Goal: Download file/media

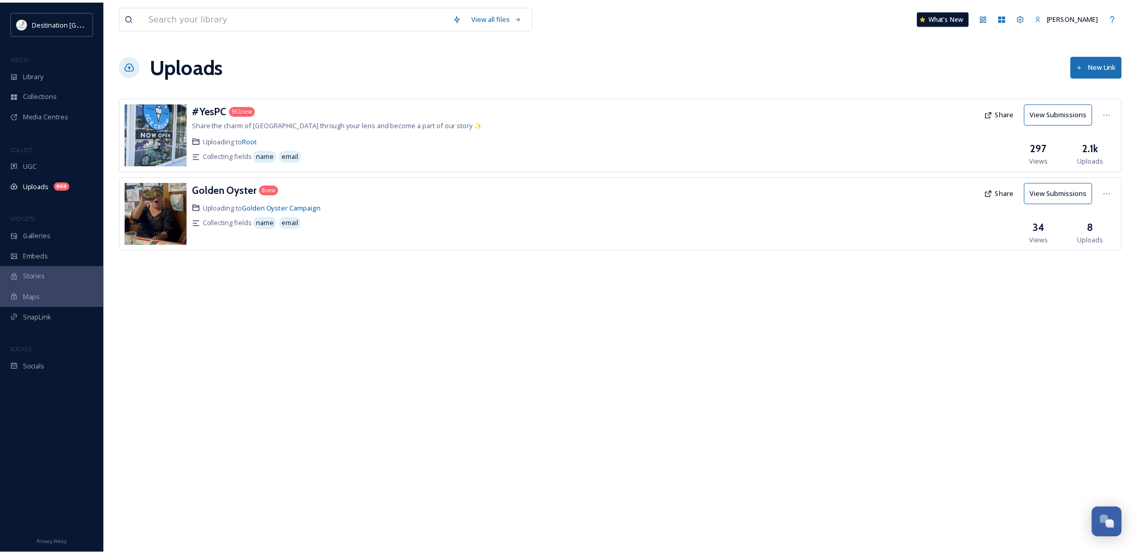
scroll to position [503, 0]
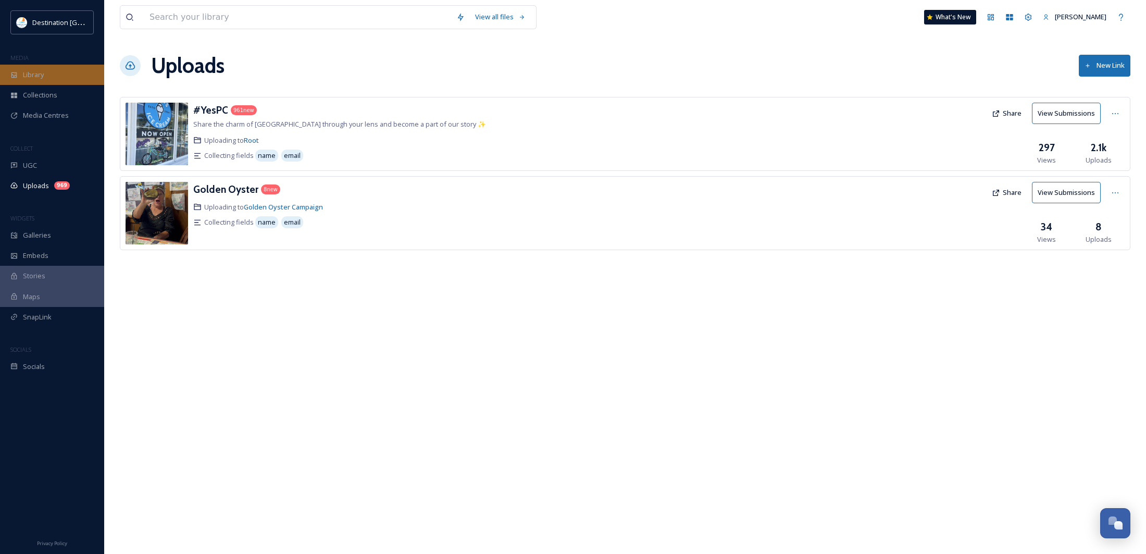
click at [53, 73] on div "Library" at bounding box center [52, 75] width 104 height 20
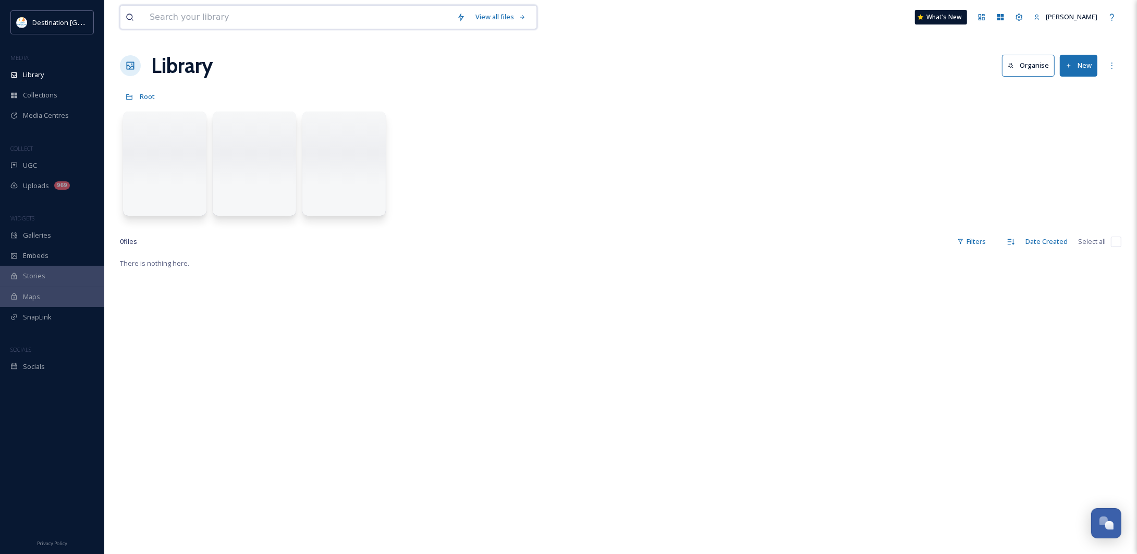
click at [237, 16] on input at bounding box center [297, 17] width 307 height 23
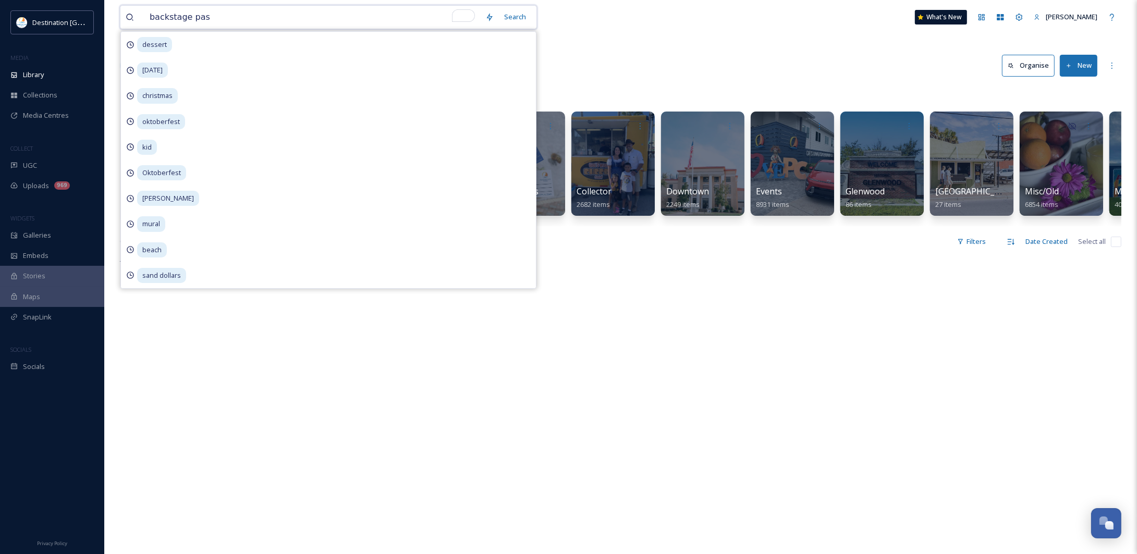
type input "backstage pass"
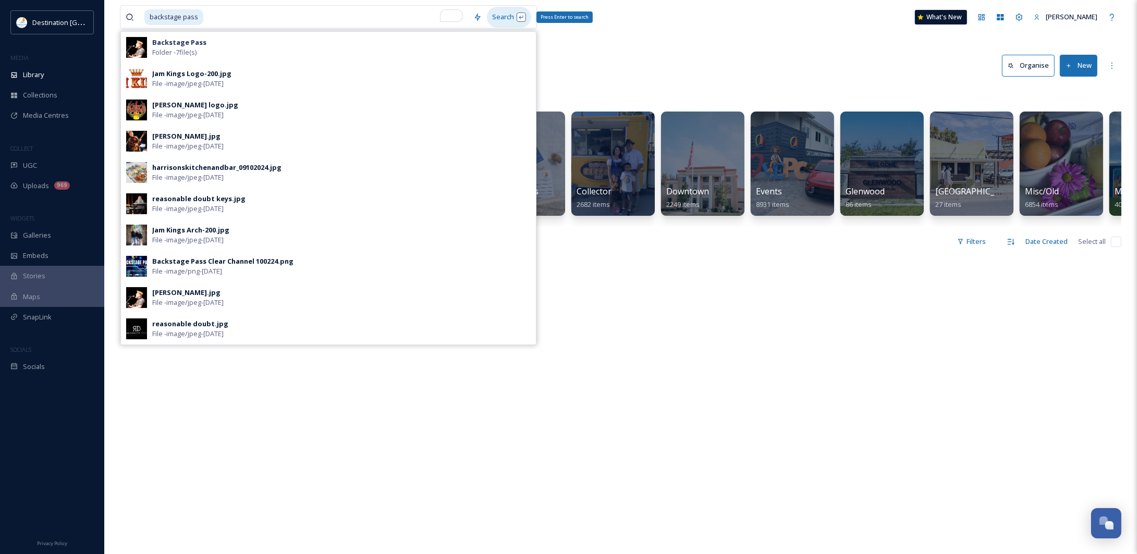
click at [500, 21] on div "Search Press Enter to search" at bounding box center [509, 17] width 44 height 20
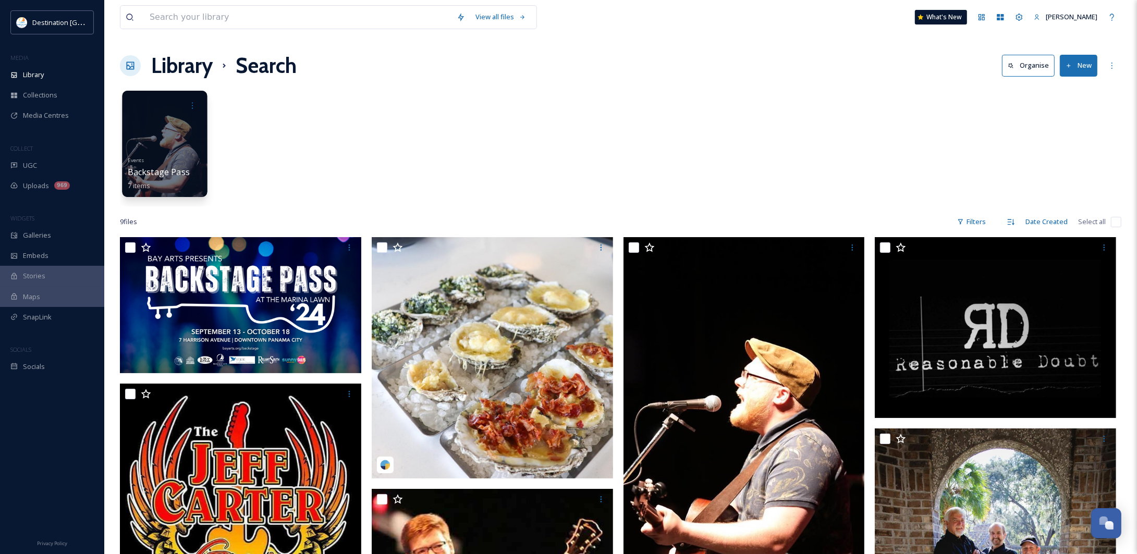
click at [197, 159] on div "Events Backstage Pass 7 items" at bounding box center [165, 172] width 75 height 39
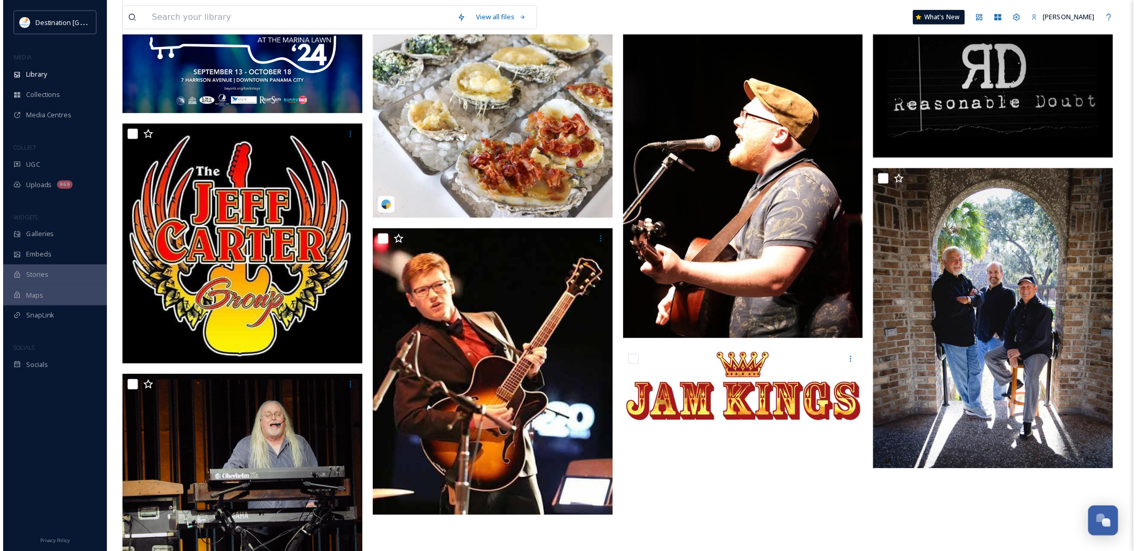
scroll to position [261, 0]
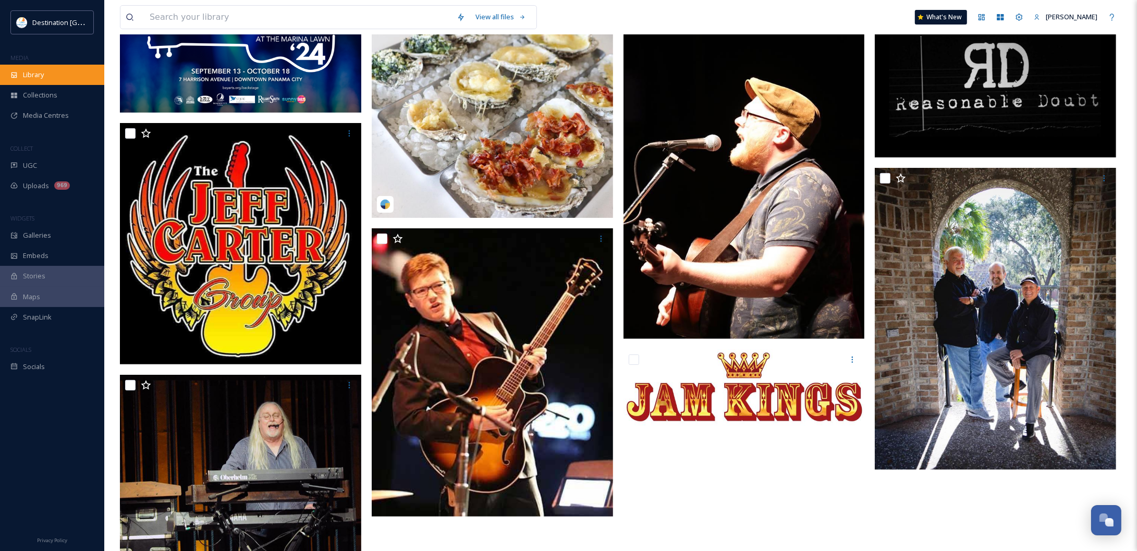
click at [35, 77] on span "Library" at bounding box center [33, 75] width 21 height 10
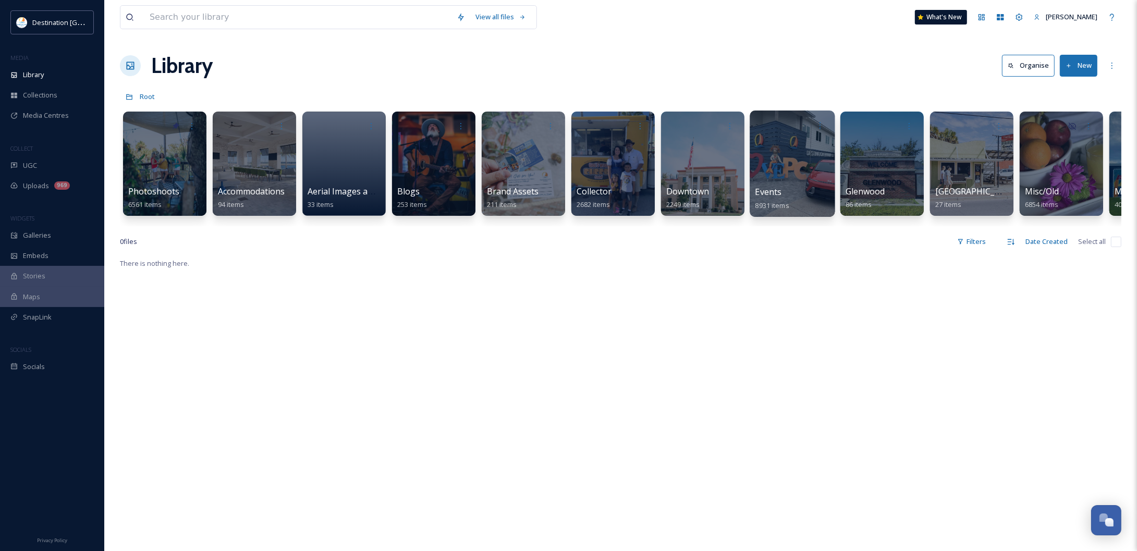
click at [800, 201] on div "Events 8931 items" at bounding box center [792, 199] width 75 height 26
click at [775, 165] on div at bounding box center [791, 163] width 85 height 106
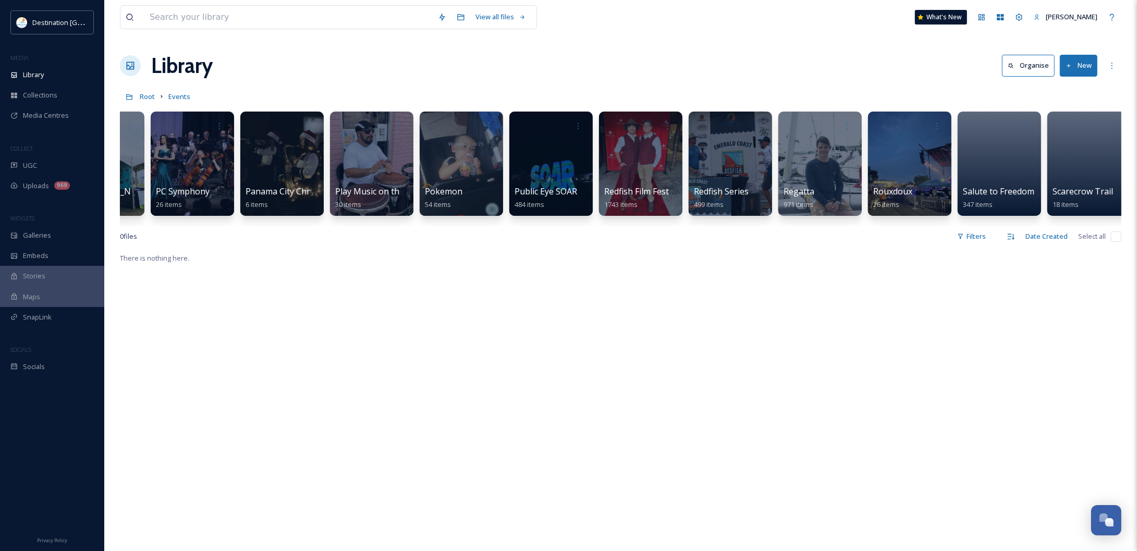
scroll to position [0, 2134]
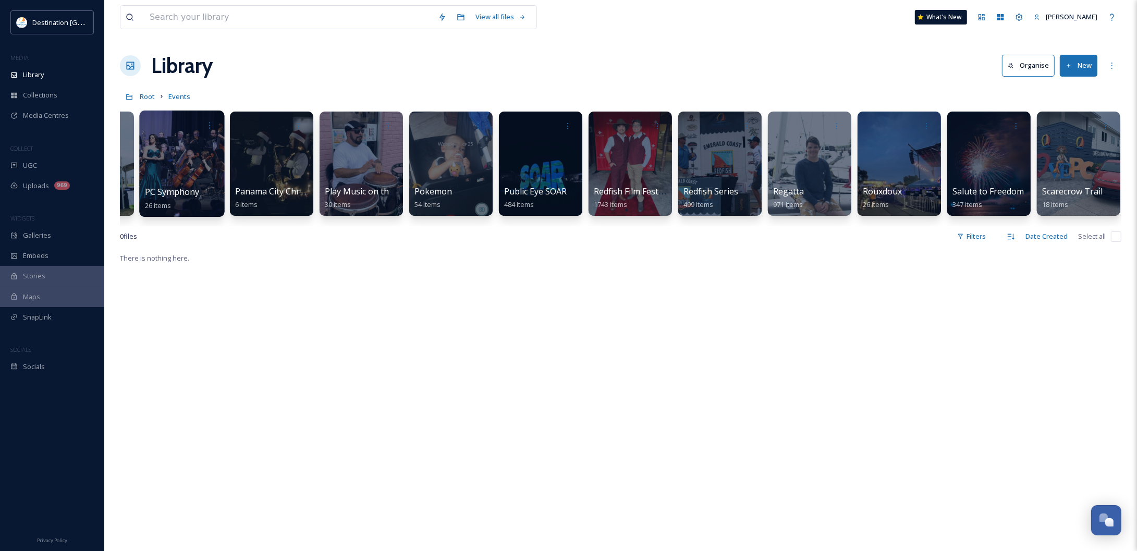
click at [177, 193] on span "PC Symphony" at bounding box center [172, 191] width 55 height 11
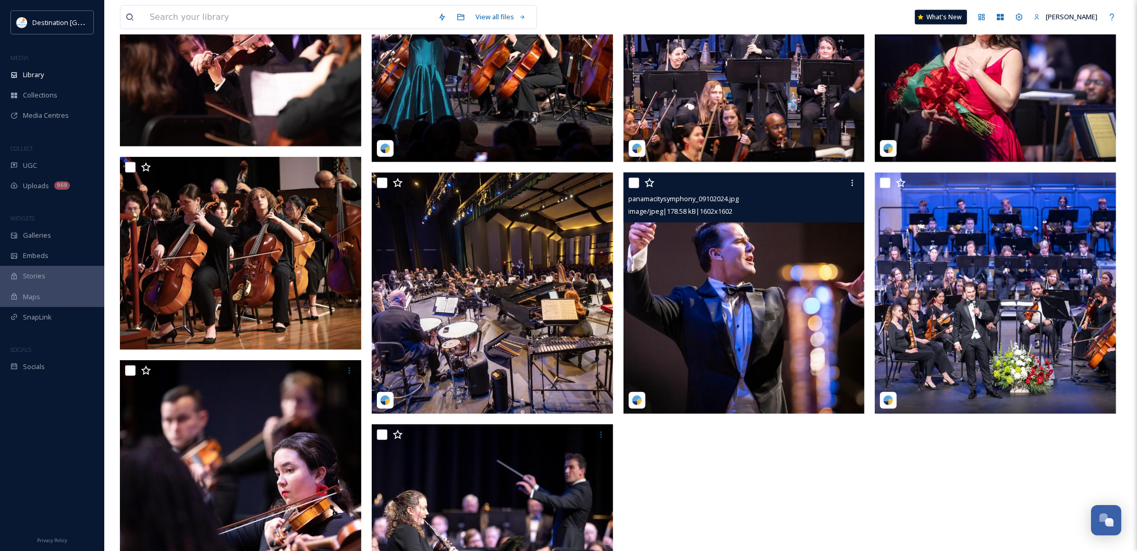
scroll to position [1042, 0]
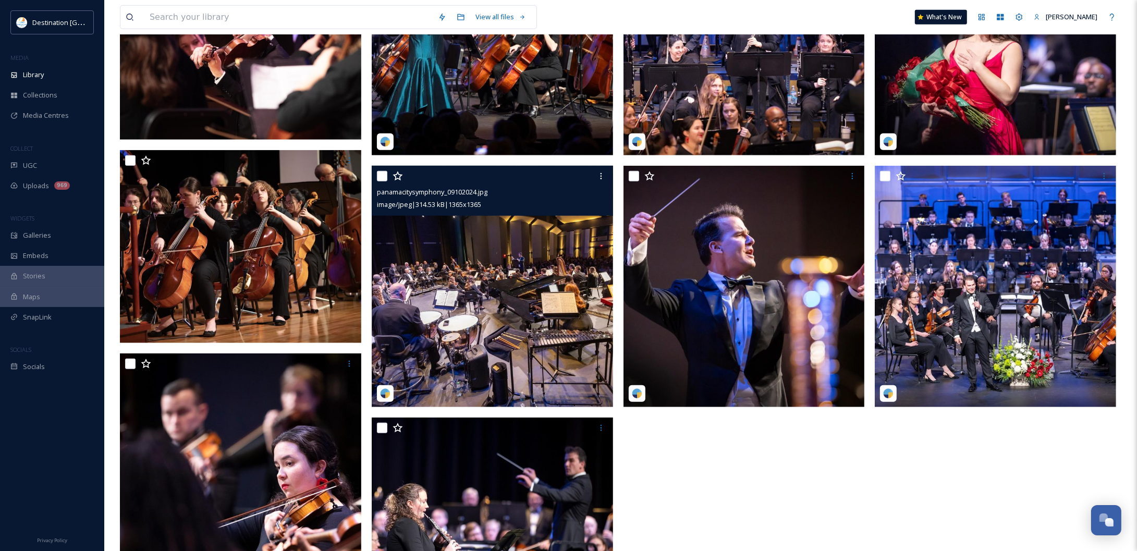
click at [472, 335] on img at bounding box center [492, 286] width 241 height 241
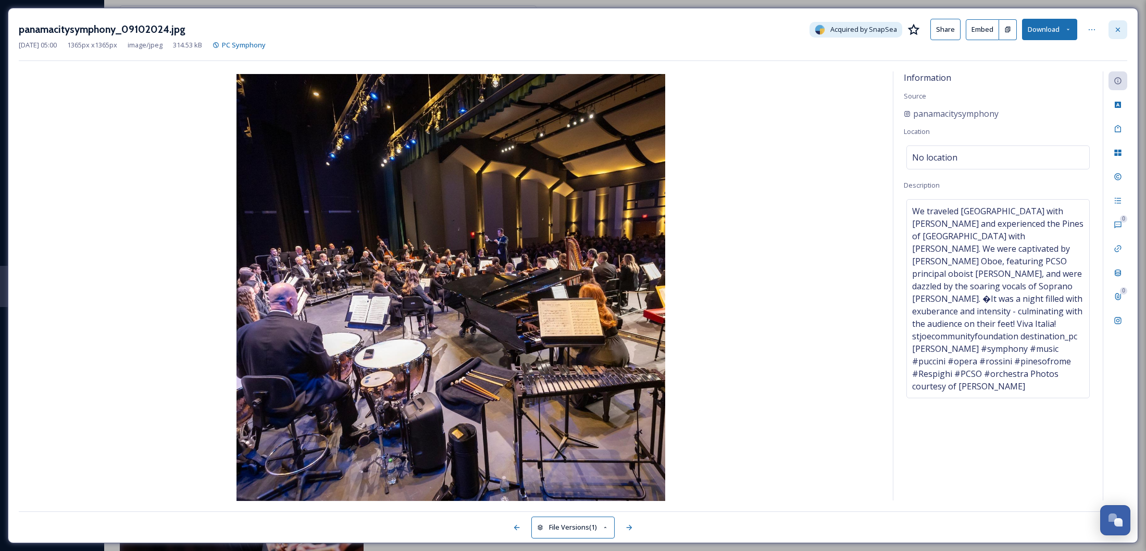
click at [1118, 32] on icon at bounding box center [1118, 30] width 8 height 8
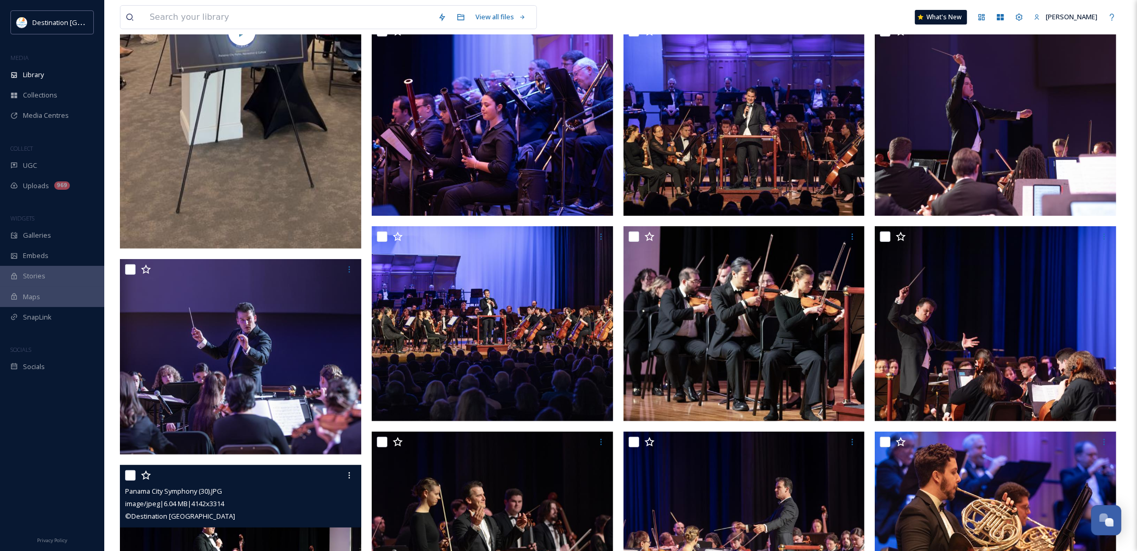
scroll to position [326, 0]
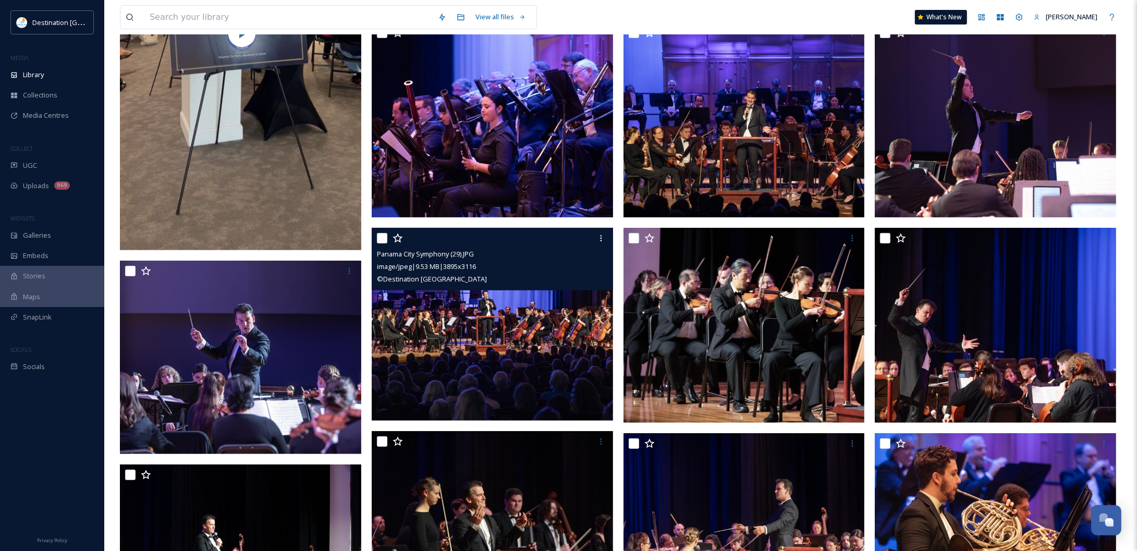
click at [529, 358] on img at bounding box center [492, 324] width 241 height 193
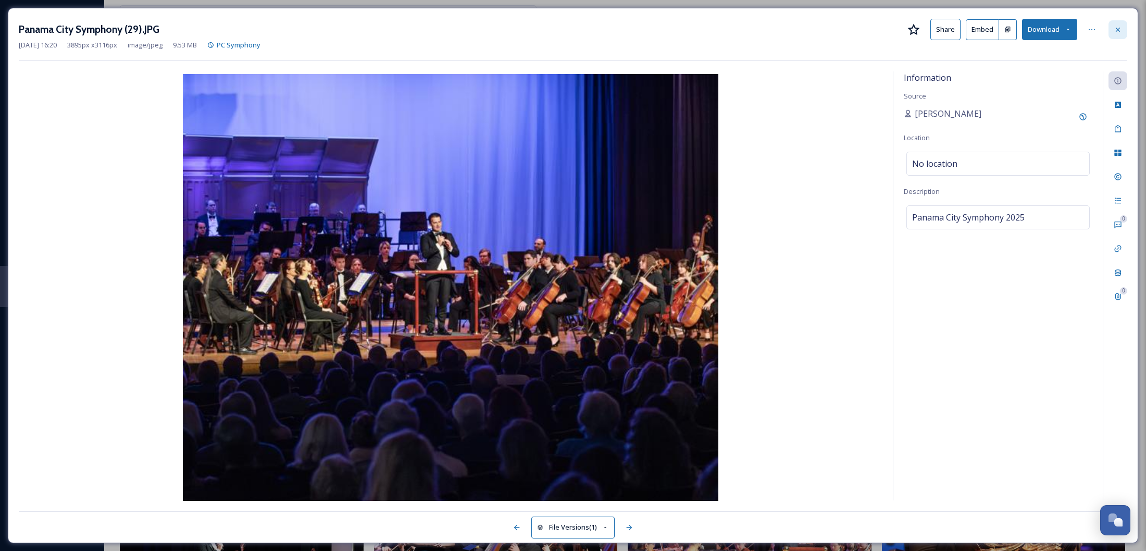
click at [1121, 29] on icon at bounding box center [1118, 30] width 8 height 8
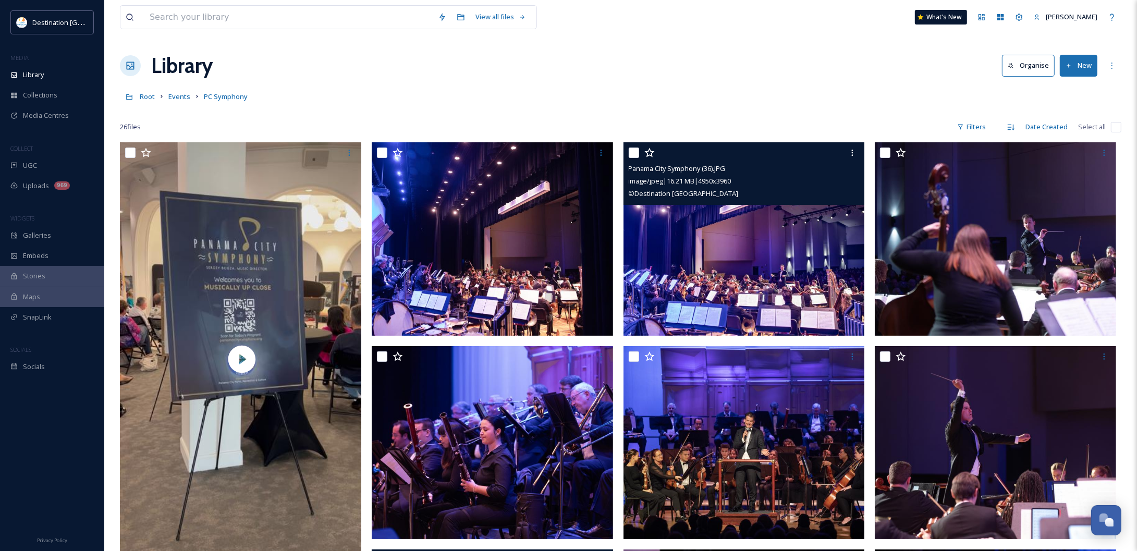
click at [743, 296] on img at bounding box center [743, 238] width 241 height 193
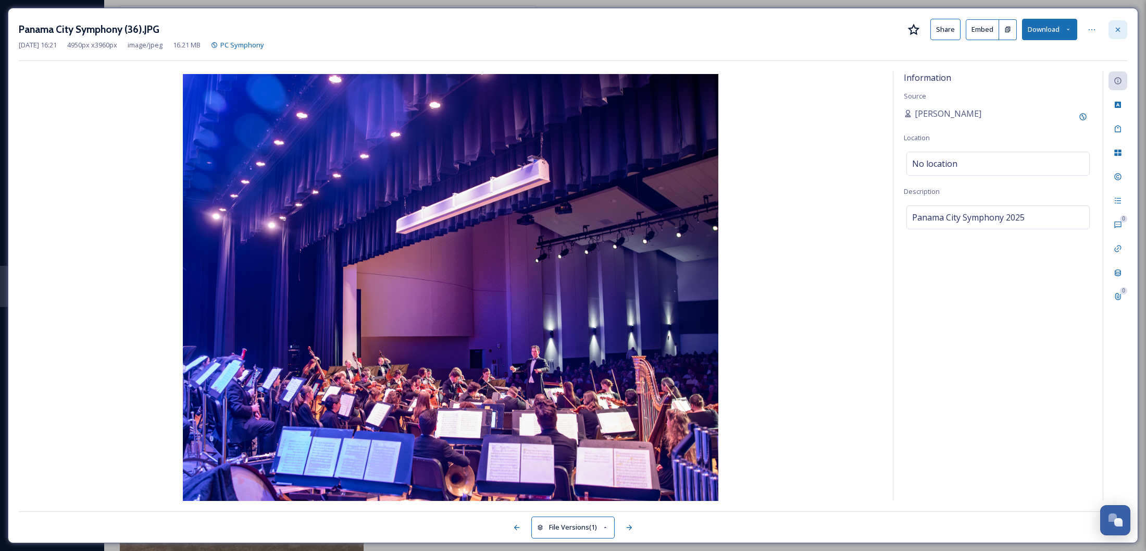
click at [1119, 26] on icon at bounding box center [1118, 30] width 8 height 8
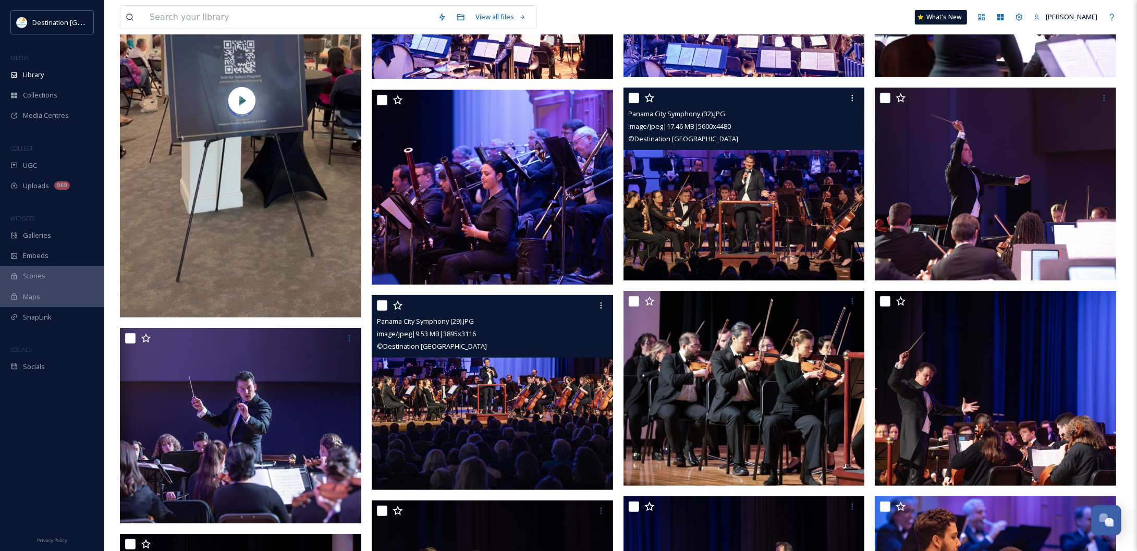
scroll to position [261, 0]
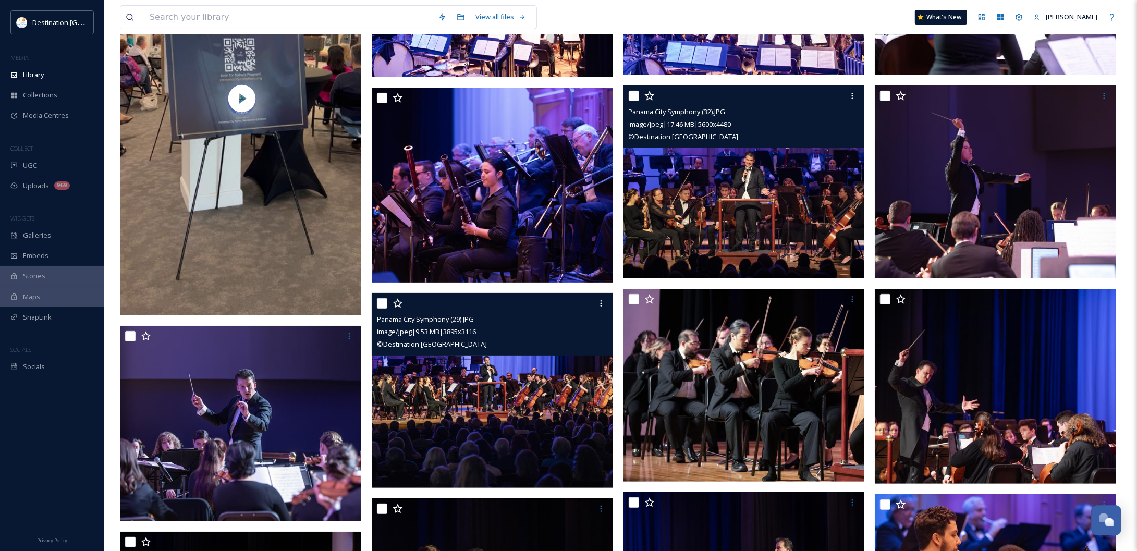
click at [792, 219] on img at bounding box center [743, 181] width 241 height 193
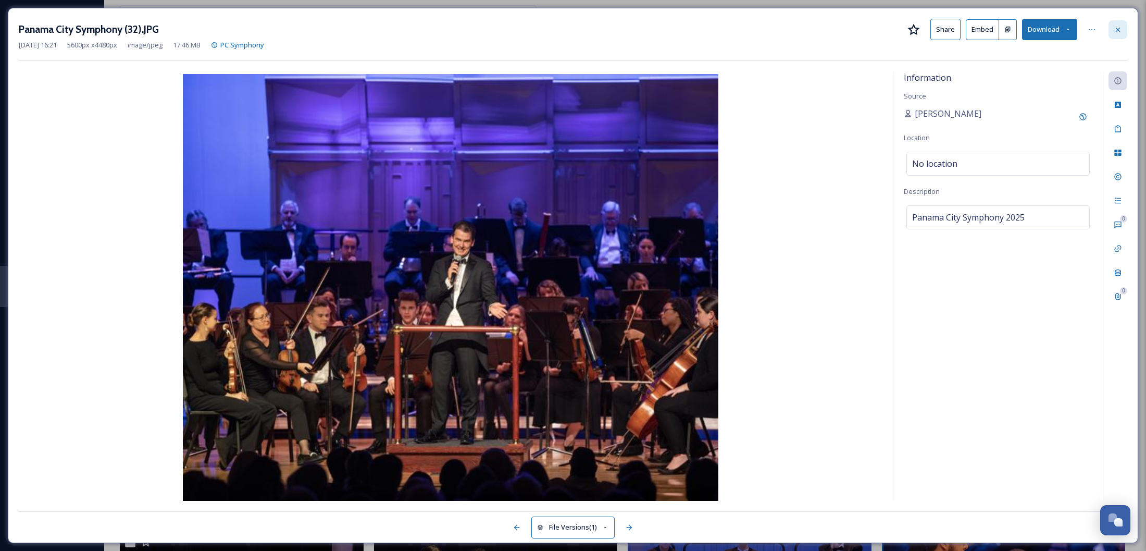
click at [1112, 29] on div at bounding box center [1118, 29] width 19 height 19
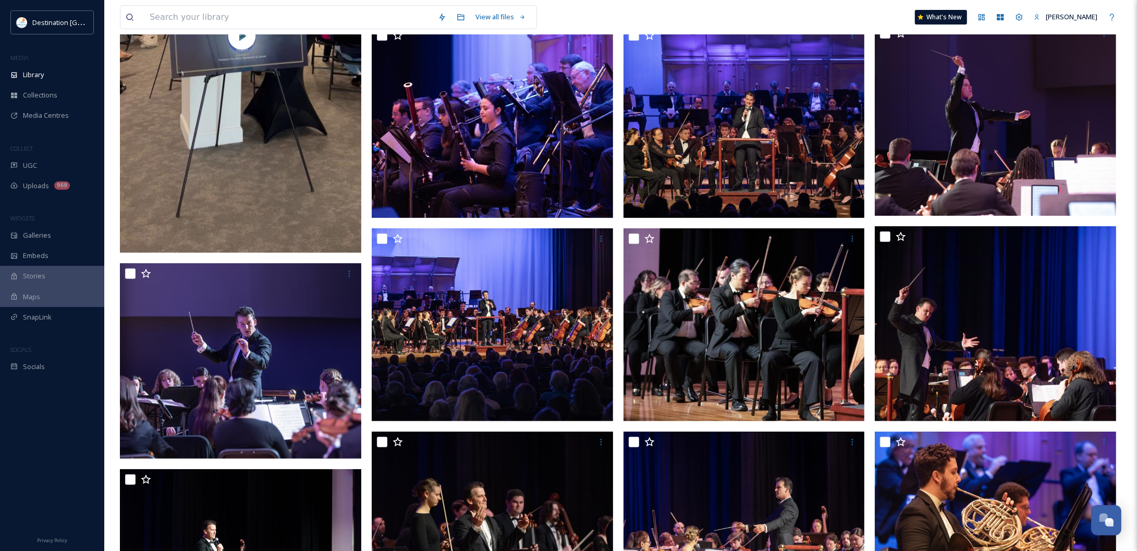
scroll to position [326, 0]
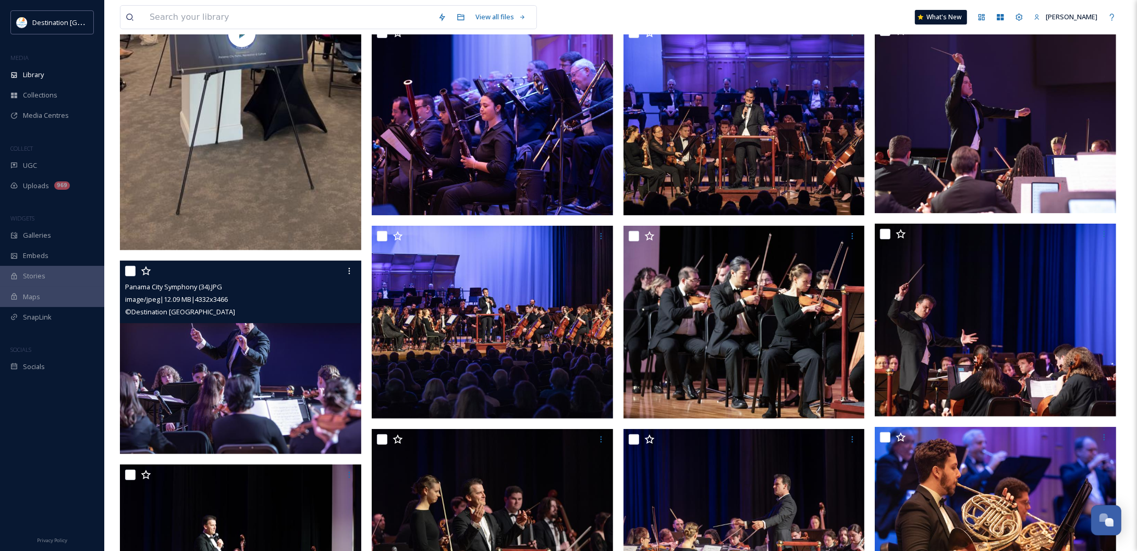
click at [274, 392] on img at bounding box center [240, 357] width 241 height 193
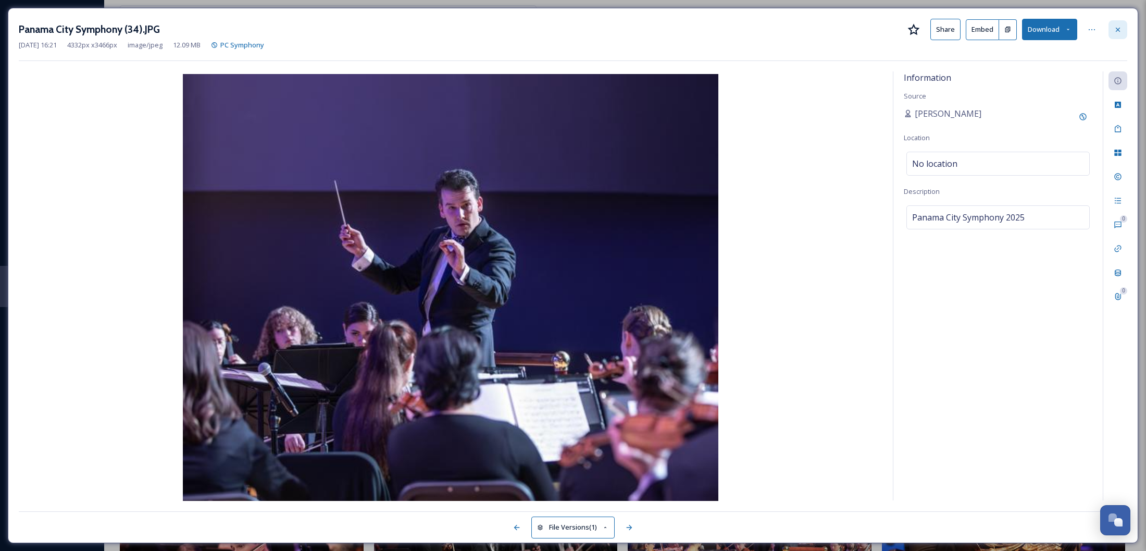
click at [1115, 31] on icon at bounding box center [1118, 30] width 8 height 8
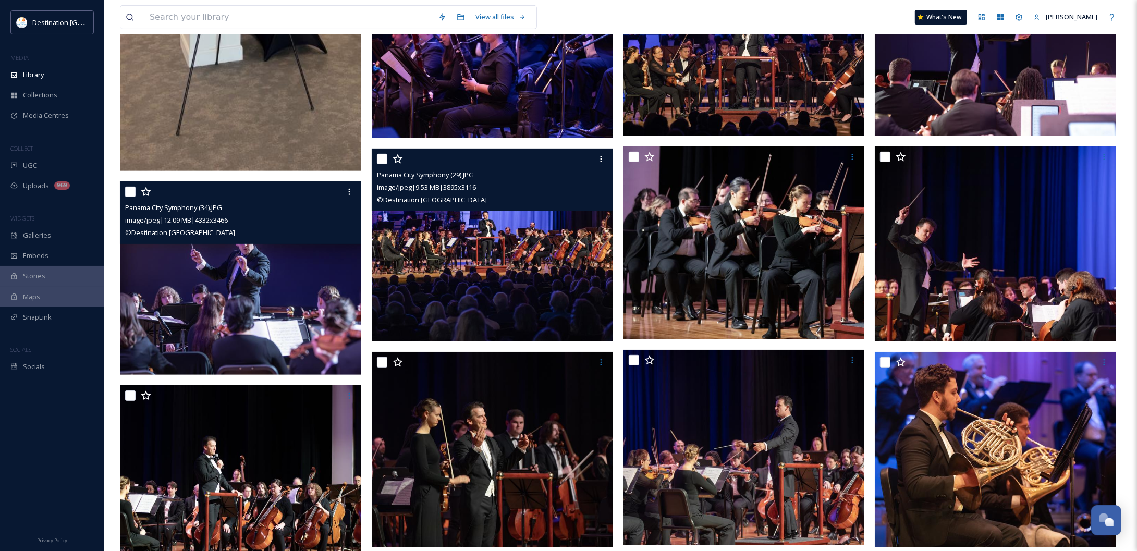
scroll to position [456, 0]
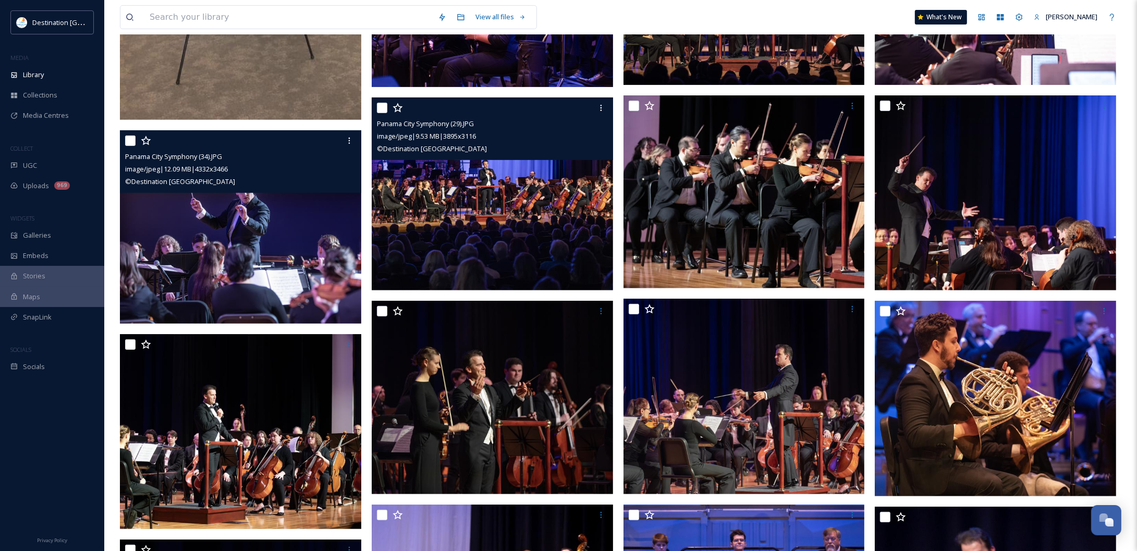
click at [567, 256] on img at bounding box center [492, 193] width 241 height 193
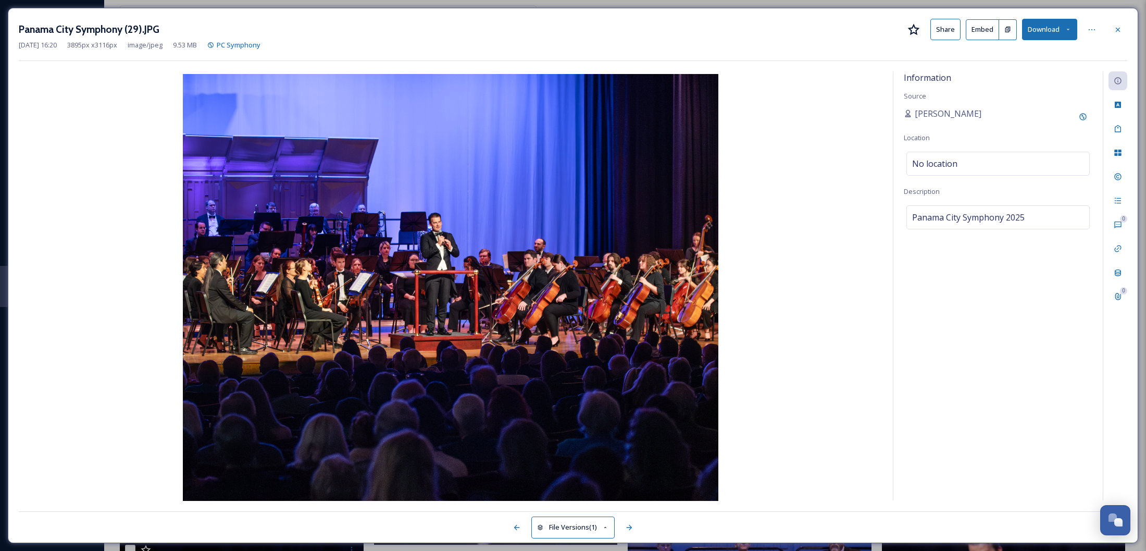
click at [1054, 35] on button "Download" at bounding box center [1049, 29] width 55 height 21
click at [1015, 56] on span "Download Original (3895 x 3116)" at bounding box center [1022, 53] width 98 height 10
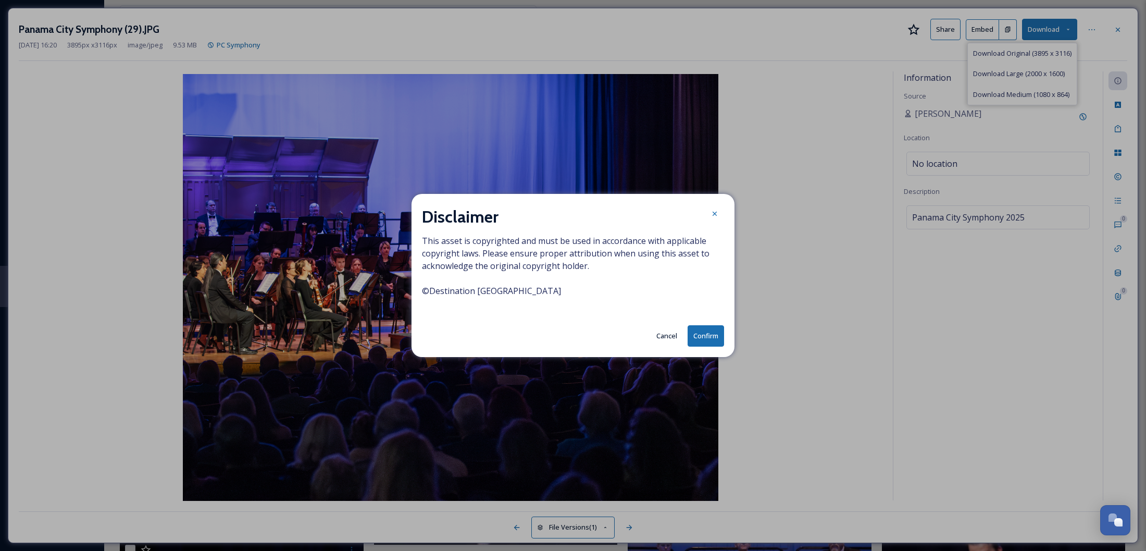
click at [704, 338] on button "Confirm" at bounding box center [706, 335] width 36 height 21
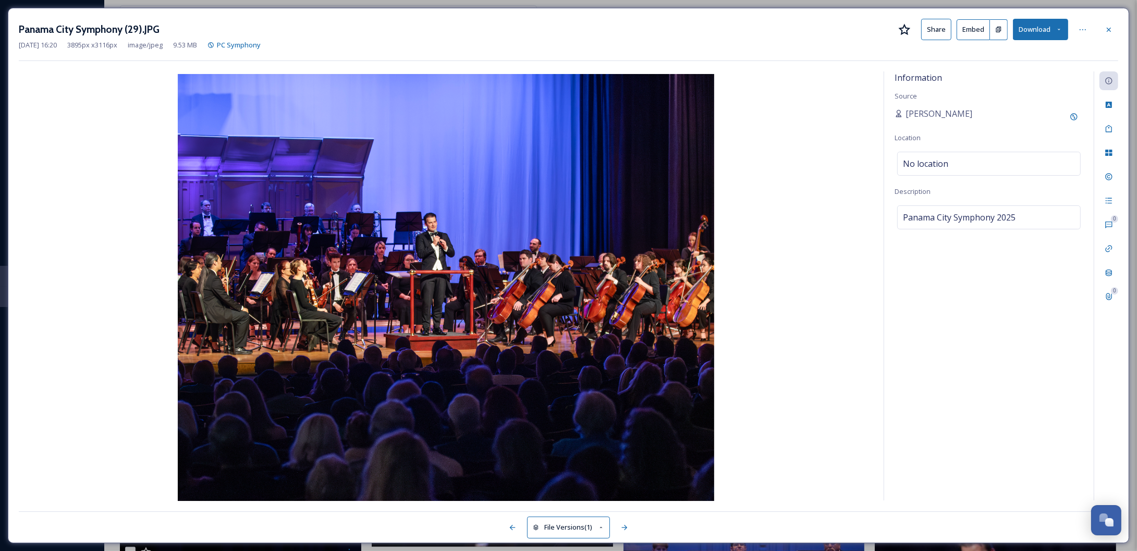
click at [1108, 28] on icon at bounding box center [1108, 30] width 8 height 8
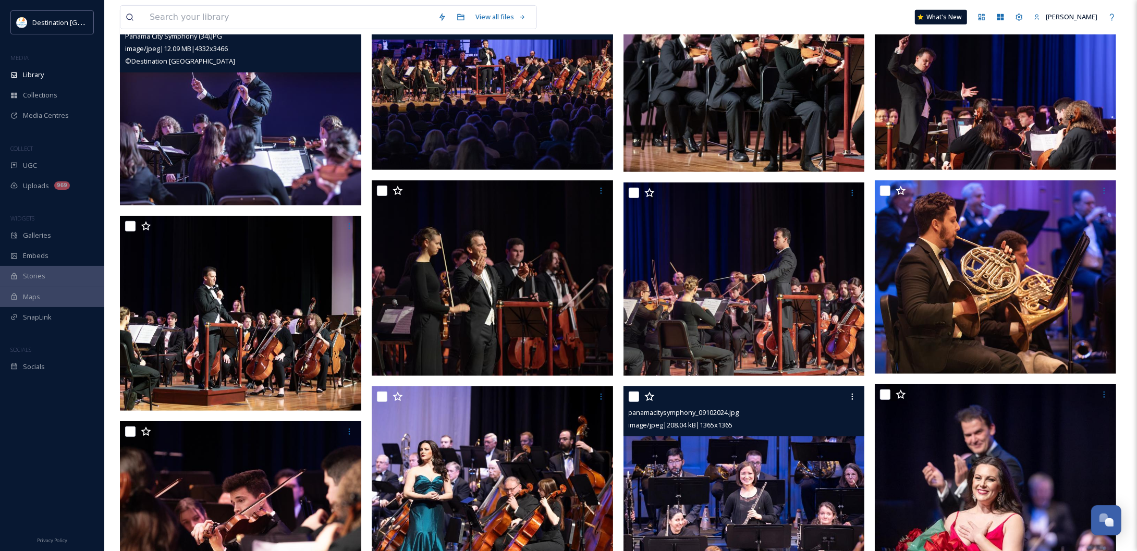
scroll to position [521, 0]
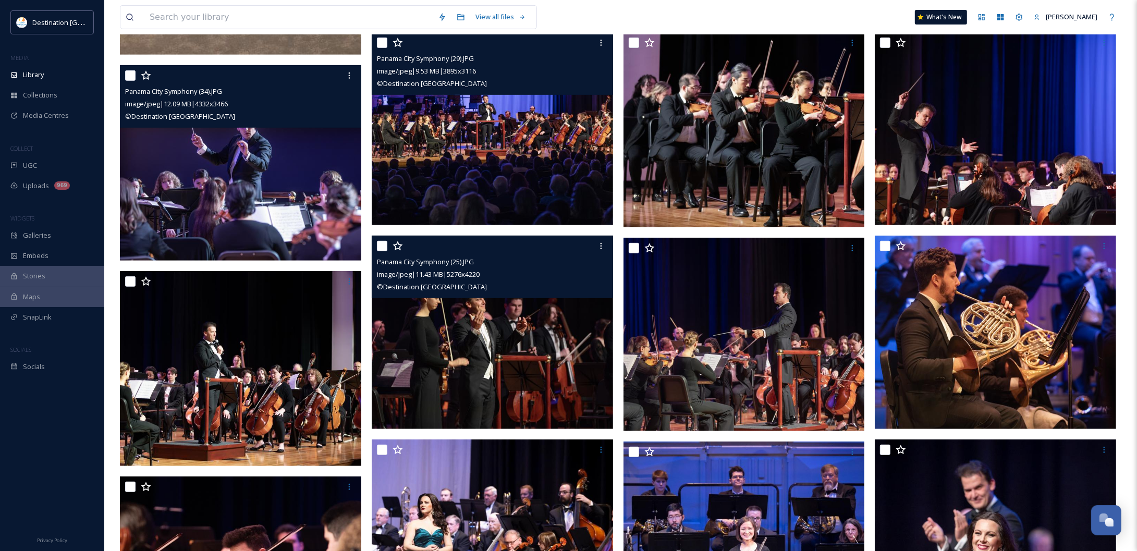
click at [551, 357] on img at bounding box center [492, 332] width 241 height 193
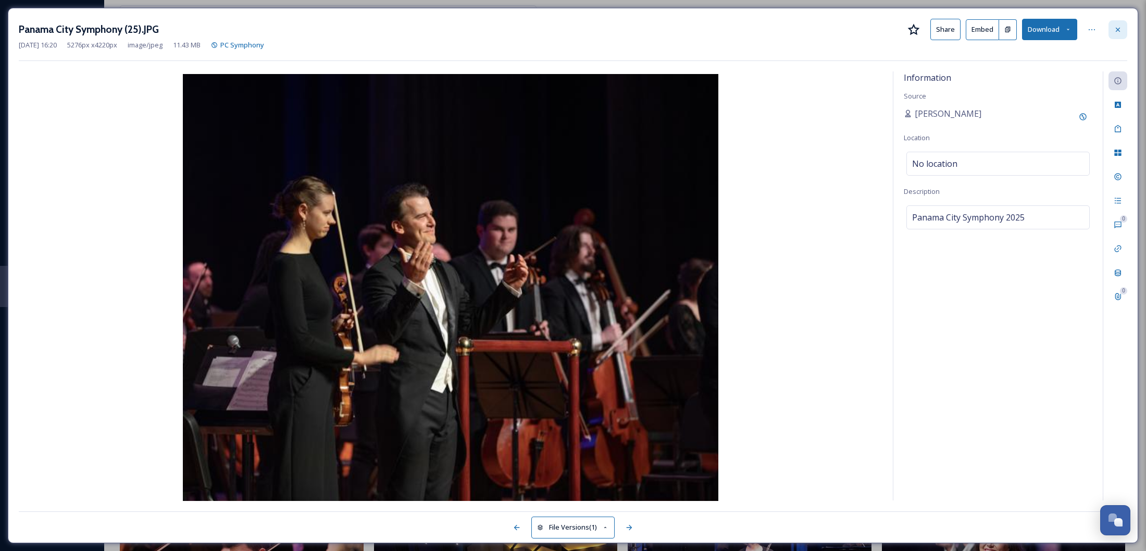
click at [1118, 34] on icon at bounding box center [1118, 30] width 8 height 8
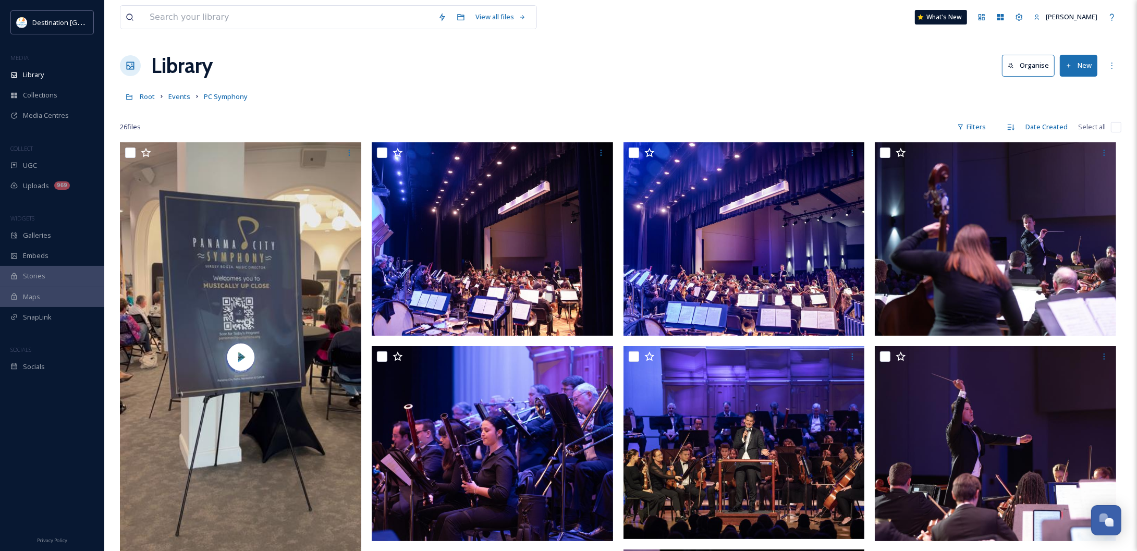
drag, startPoint x: 493, startPoint y: 78, endPoint x: 469, endPoint y: 71, distance: 25.1
click at [493, 78] on div "Library Organise New" at bounding box center [620, 65] width 1001 height 31
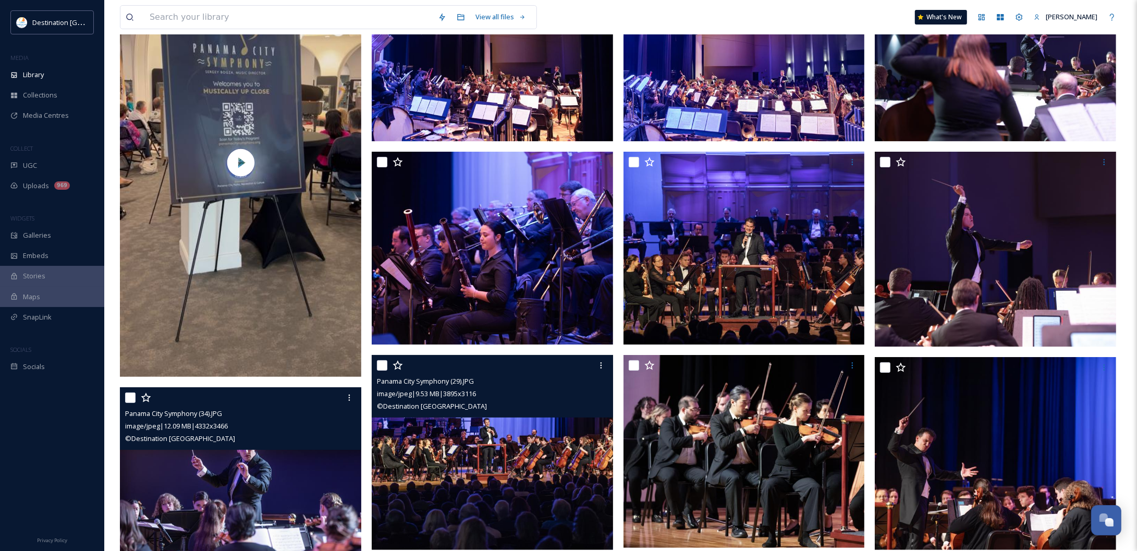
scroll to position [195, 0]
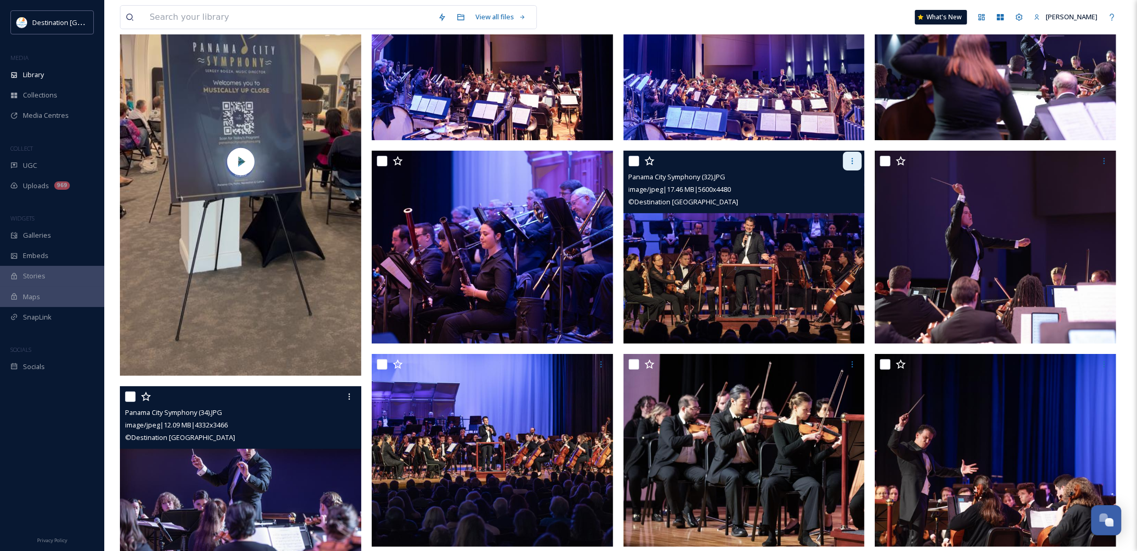
click at [858, 162] on div at bounding box center [852, 161] width 19 height 19
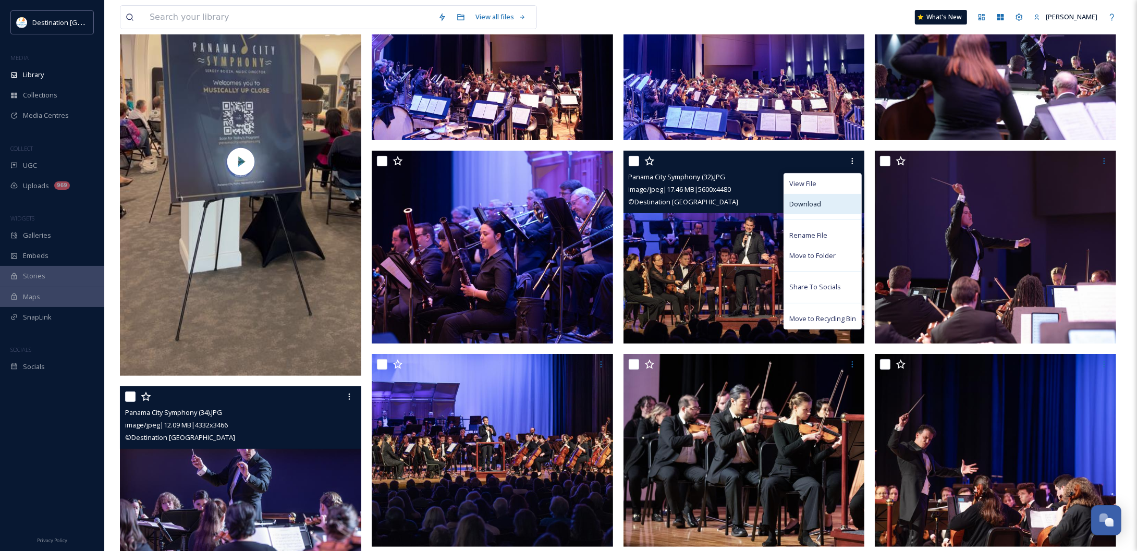
click at [809, 199] on span "Download" at bounding box center [805, 204] width 32 height 10
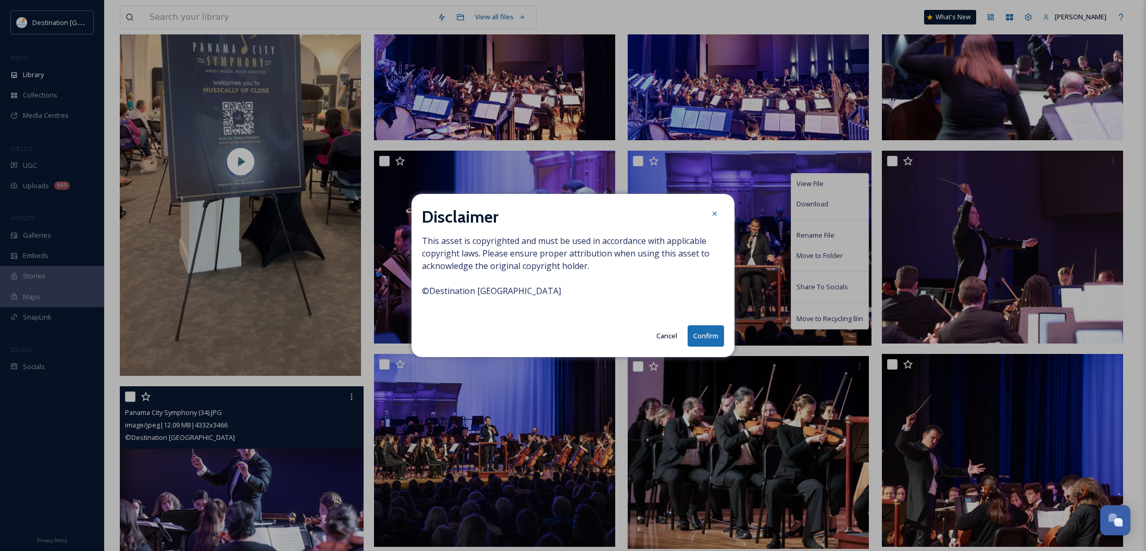
click at [703, 342] on button "Confirm" at bounding box center [706, 335] width 36 height 21
